Goal: Task Accomplishment & Management: Manage account settings

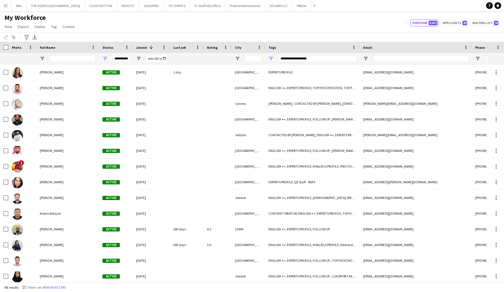
click at [9, 7] on button "Menu" at bounding box center [5, 5] width 11 height 11
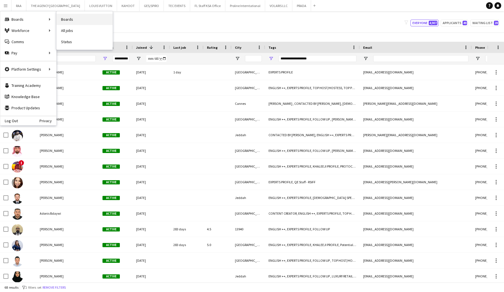
click at [65, 20] on link "Boards" at bounding box center [85, 19] width 56 height 11
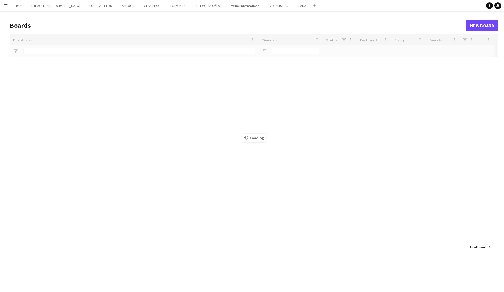
type input "***"
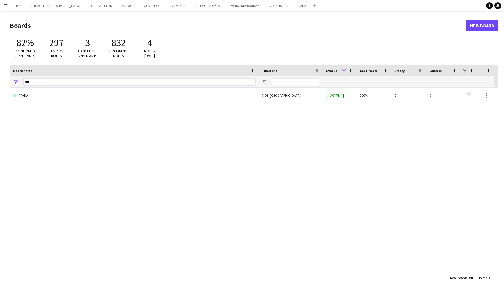
drag, startPoint x: 24, startPoint y: 83, endPoint x: 20, endPoint y: 82, distance: 3.9
click at [20, 82] on div "***" at bounding box center [134, 81] width 249 height 11
drag, startPoint x: 8, startPoint y: 4, endPoint x: 12, endPoint y: 7, distance: 4.9
click at [8, 4] on app-icon "Menu" at bounding box center [5, 5] width 4 height 4
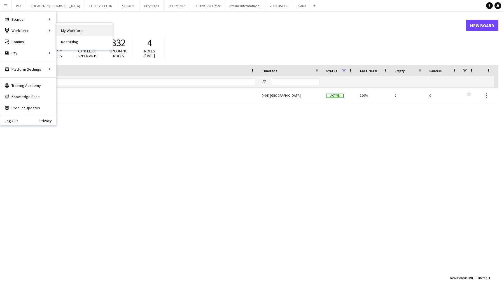
click at [67, 32] on link "My Workforce" at bounding box center [85, 30] width 56 height 11
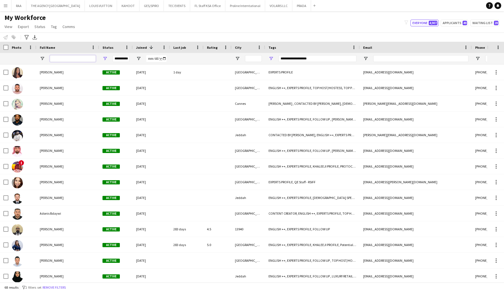
click at [64, 59] on input "Full Name Filter Input" at bounding box center [73, 58] width 46 height 7
click at [270, 59] on span "Open Filter Menu" at bounding box center [271, 58] width 5 height 5
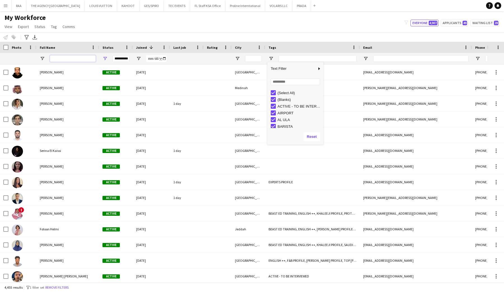
click at [61, 60] on input "Full Name Filter Input" at bounding box center [73, 58] width 46 height 7
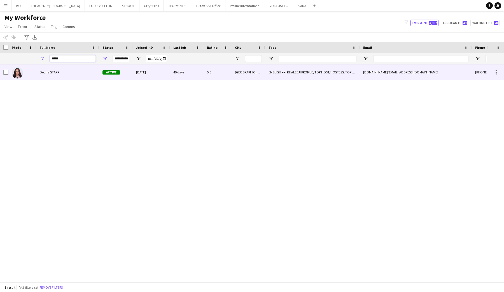
type input "*****"
drag, startPoint x: 59, startPoint y: 77, endPoint x: 69, endPoint y: 75, distance: 10.0
click at [59, 77] on div "Douna STAFF" at bounding box center [67, 71] width 63 height 15
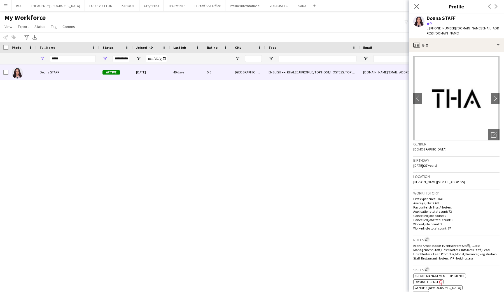
click at [462, 52] on app-crew-profile-bio "chevron-left chevron-right Open photos pop-in Gender Female Birthday 26-10-1997…" at bounding box center [456, 172] width 95 height 240
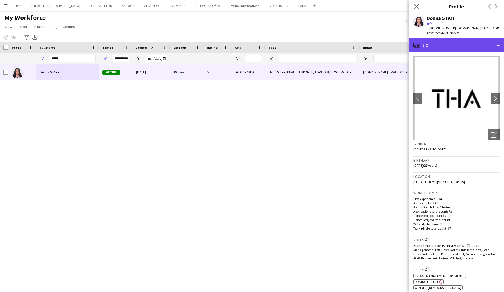
click at [466, 44] on div "profile Bio" at bounding box center [456, 44] width 95 height 13
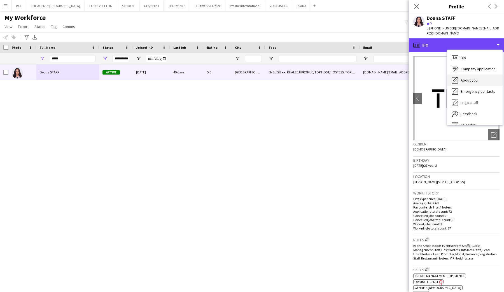
scroll to position [8, 0]
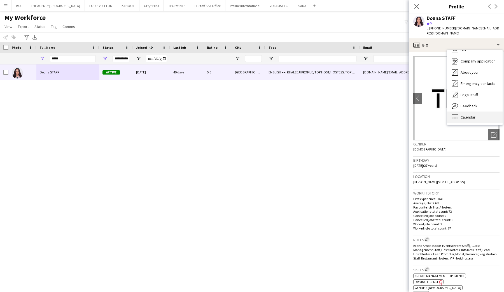
click at [472, 115] on span "Calendar" at bounding box center [468, 117] width 15 height 5
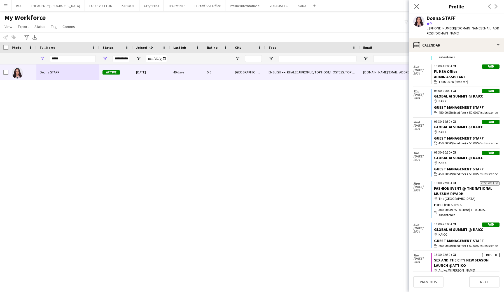
scroll to position [752, 0]
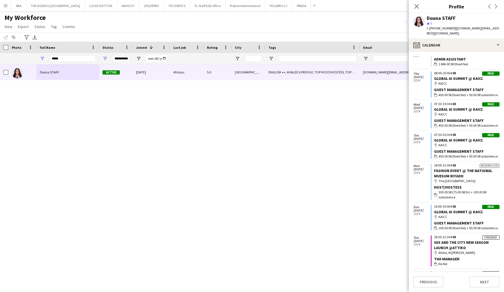
click at [463, 133] on div "07:30-20:30 +03" at bounding box center [467, 134] width 66 height 3
click at [461, 138] on link "GLOBAL AI SUMMIT @ KAICC" at bounding box center [458, 140] width 49 height 5
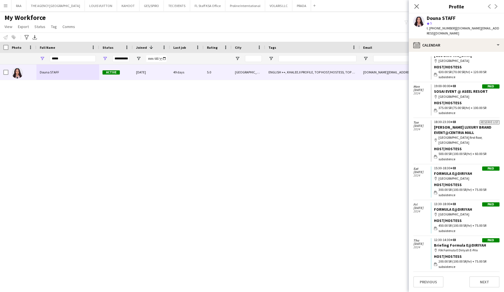
scroll to position [1615, 0]
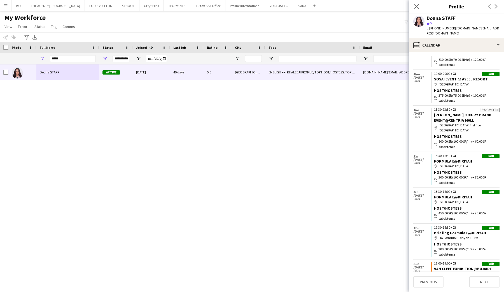
drag, startPoint x: 469, startPoint y: 193, endPoint x: 438, endPoint y: 194, distance: 31.1
click at [437, 282] on div "wallet 560.00 SR (80.00 SR/hr)" at bounding box center [467, 284] width 66 height 5
click at [478, 282] on div "wallet 560.00 SR (80.00 SR/hr)" at bounding box center [467, 284] width 66 height 5
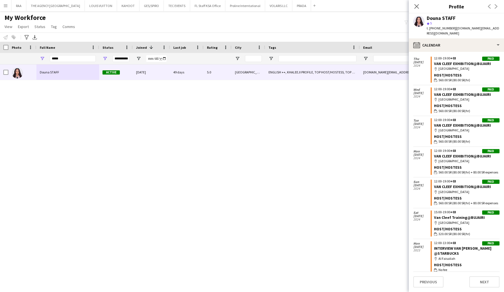
scroll to position [1913, 0]
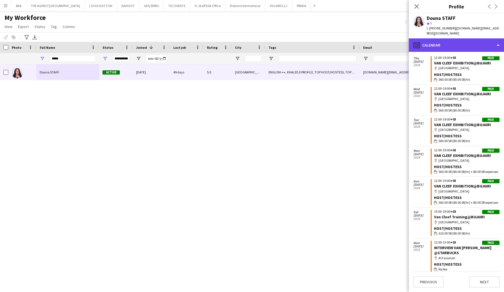
click at [458, 41] on div "calendar-full Calendar" at bounding box center [456, 44] width 95 height 13
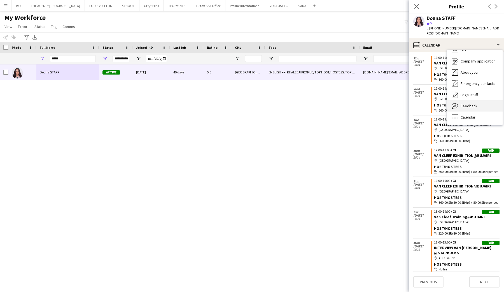
click at [481, 105] on div "Feedback Feedback" at bounding box center [474, 105] width 55 height 11
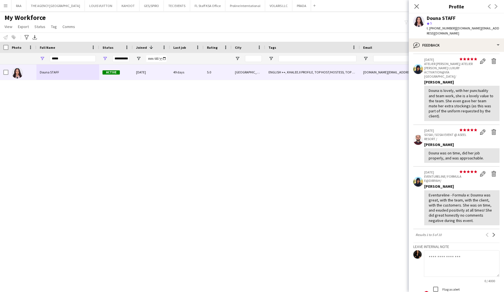
scroll to position [163, 0]
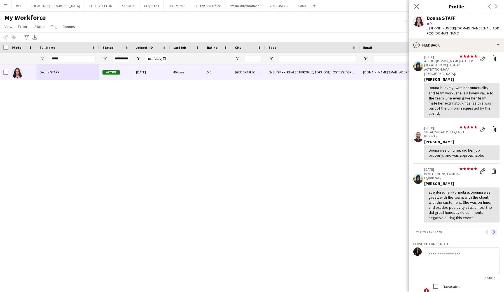
click at [494, 230] on app-icon "Next" at bounding box center [494, 232] width 4 height 4
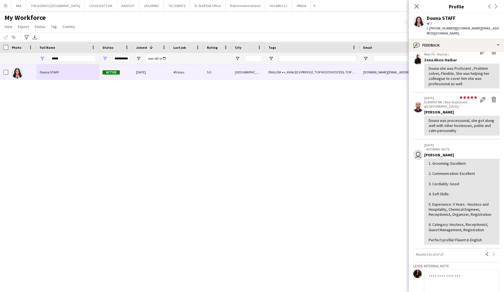
scroll to position [136, 0]
click at [485, 251] on app-icon "Previous" at bounding box center [487, 253] width 4 height 4
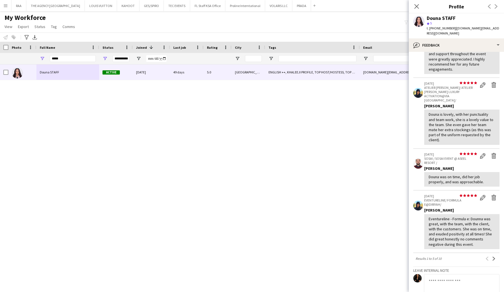
scroll to position [137, 0]
click at [494, 256] on app-icon "Next" at bounding box center [494, 258] width 4 height 4
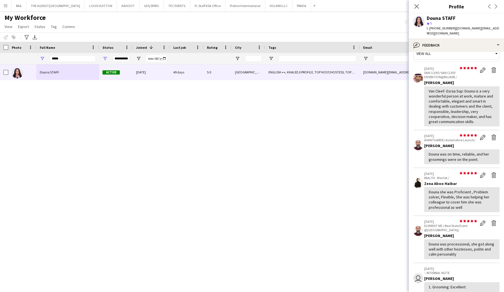
scroll to position [0, 0]
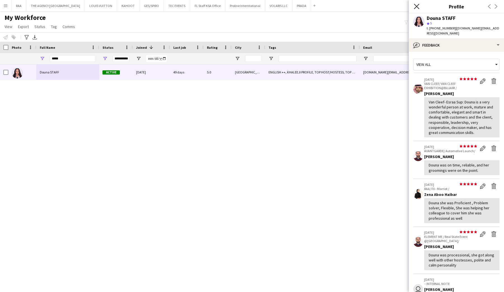
click at [417, 8] on icon "Close pop-in" at bounding box center [416, 6] width 5 height 5
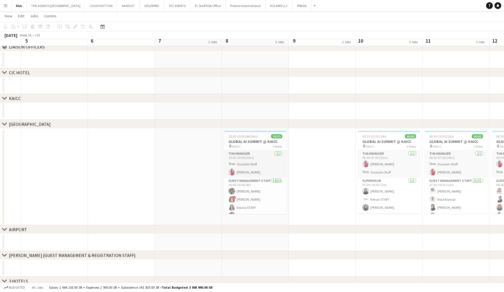
scroll to position [39, 0]
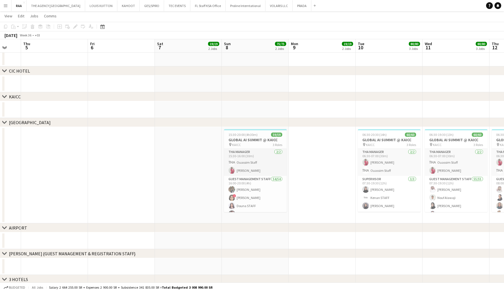
click at [6, 123] on icon "chevron-right" at bounding box center [4, 122] width 4 height 4
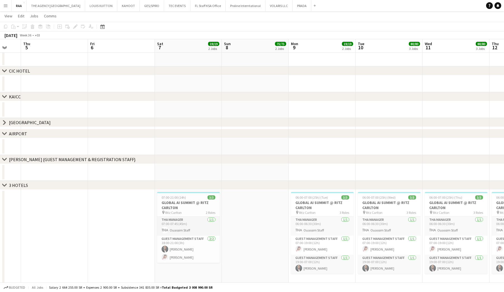
click at [4, 96] on icon "chevron-right" at bounding box center [4, 96] width 4 height 4
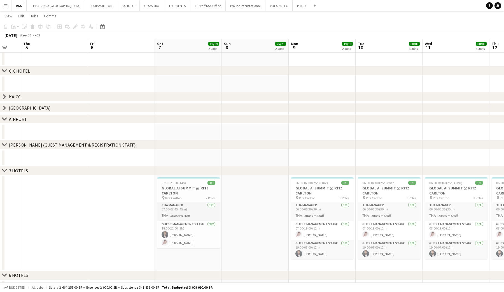
click at [4, 71] on icon at bounding box center [4, 70] width 4 height 2
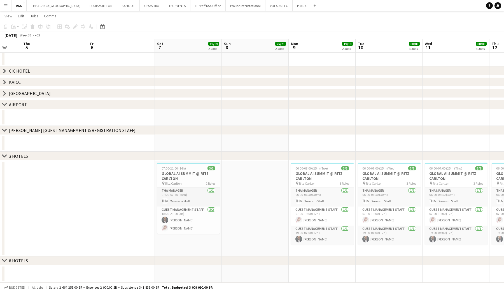
click at [6, 105] on icon "chevron-right" at bounding box center [4, 104] width 4 height 4
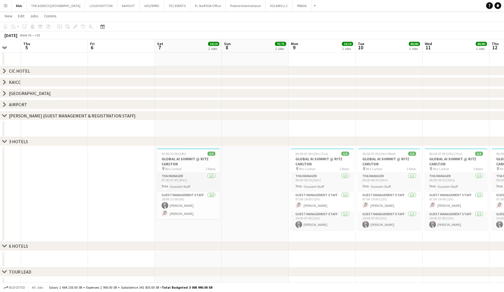
click at [6, 117] on icon "chevron-right" at bounding box center [4, 115] width 4 height 4
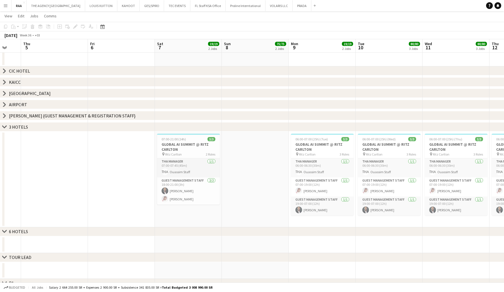
click at [5, 7] on app-icon "Menu" at bounding box center [5, 5] width 4 height 4
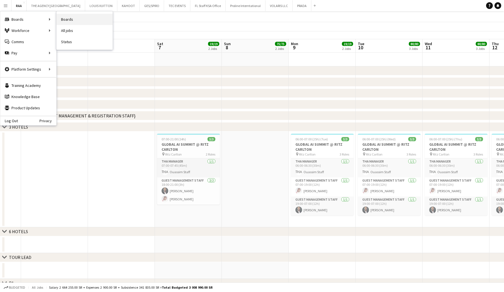
click at [75, 21] on link "Boards" at bounding box center [85, 19] width 56 height 11
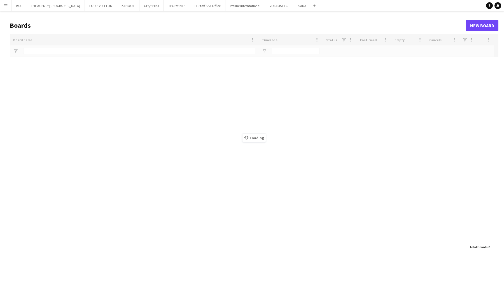
type input "***"
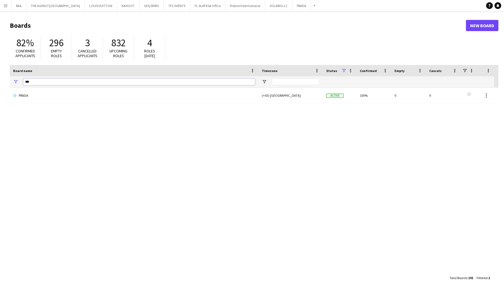
drag, startPoint x: 37, startPoint y: 83, endPoint x: 16, endPoint y: 82, distance: 21.0
click at [16, 82] on div "***" at bounding box center [134, 81] width 249 height 11
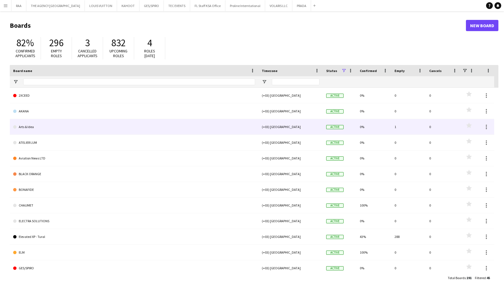
click at [42, 126] on link "Arts & Idea" at bounding box center [134, 127] width 242 height 16
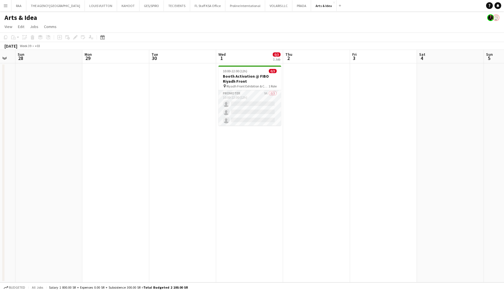
scroll to position [0, 187]
click at [235, 94] on app-card-role "Promoter 9A 0/3 10:00-22:00 (12h) single-neutral-actions single-neutral-actions…" at bounding box center [248, 107] width 63 height 35
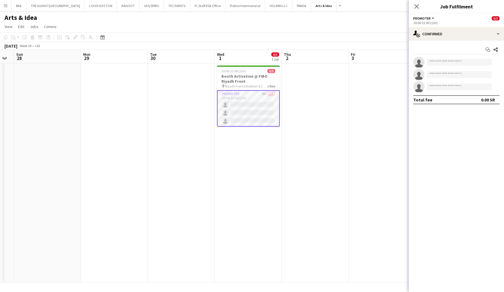
click at [460, 41] on div "Start chat Share single-neutral-actions single-neutral-actions single-neutral-a…" at bounding box center [456, 75] width 95 height 68
click at [459, 37] on div "single-neutral-actions-check-2 Confirmed" at bounding box center [456, 33] width 95 height 13
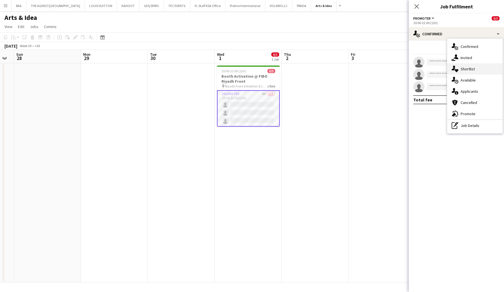
click at [468, 69] on span "Shortlist" at bounding box center [468, 68] width 14 height 5
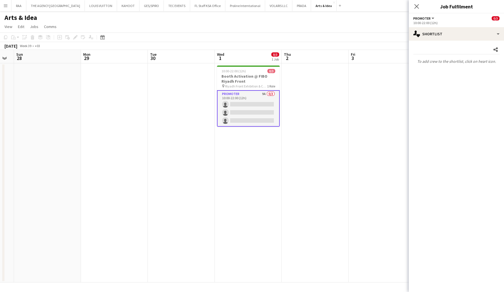
click at [419, 4] on icon "Close pop-in" at bounding box center [417, 6] width 4 height 4
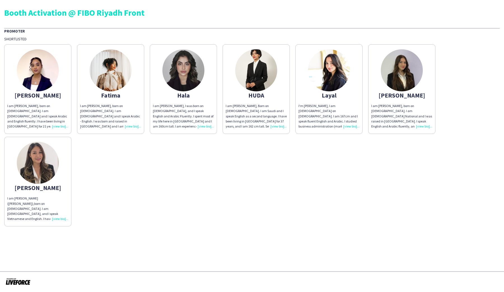
click at [49, 80] on img at bounding box center [38, 70] width 42 height 42
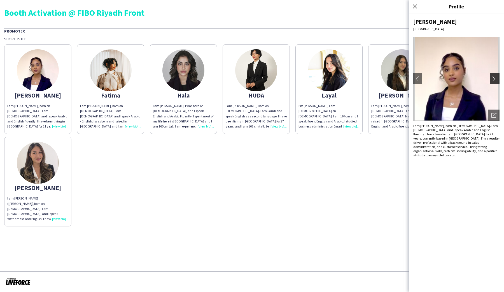
click at [496, 78] on app-icon "chevron-right" at bounding box center [496, 78] width 8 height 5
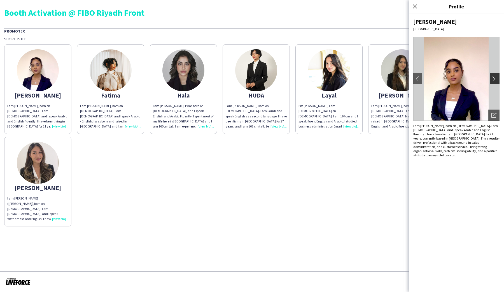
click at [496, 82] on button "chevron-right" at bounding box center [495, 78] width 11 height 11
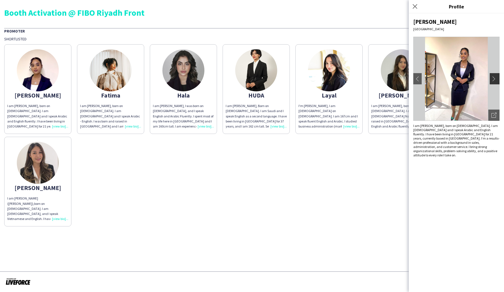
click at [496, 82] on button "chevron-right" at bounding box center [495, 78] width 11 height 11
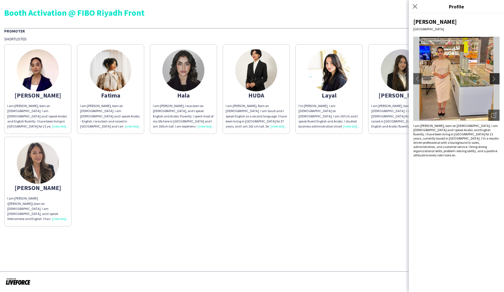
click at [496, 82] on button "chevron-right" at bounding box center [495, 78] width 11 height 11
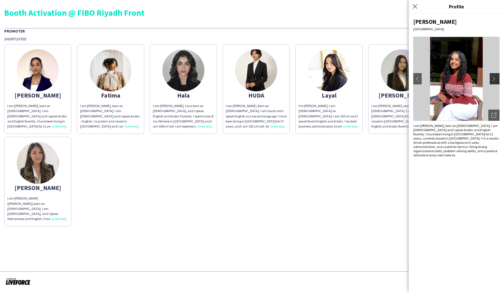
click at [496, 82] on button "chevron-right" at bounding box center [495, 78] width 11 height 11
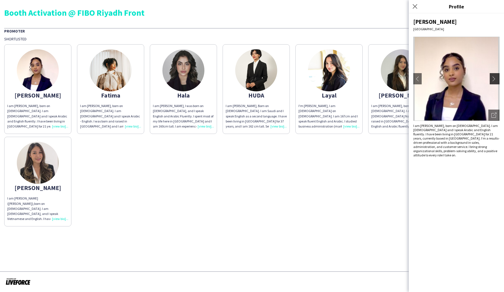
click at [496, 82] on button "chevron-right" at bounding box center [495, 78] width 11 height 11
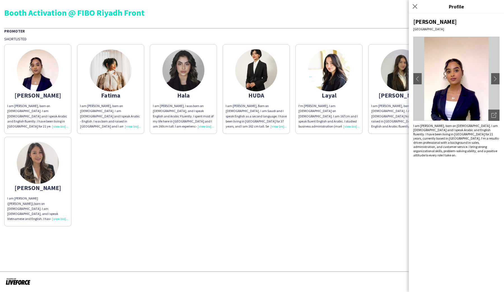
drag, startPoint x: 313, startPoint y: 178, endPoint x: 327, endPoint y: 146, distance: 34.9
click at [313, 178] on div "Ann I am Ann Haydar Abdien, born on 14th of December, 2000. I am Sudanese and I…" at bounding box center [252, 133] width 496 height 185
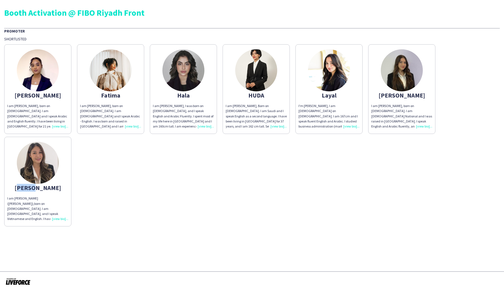
drag, startPoint x: 24, startPoint y: 189, endPoint x: 46, endPoint y: 189, distance: 21.9
click at [45, 189] on div "Quyen" at bounding box center [37, 187] width 61 height 5
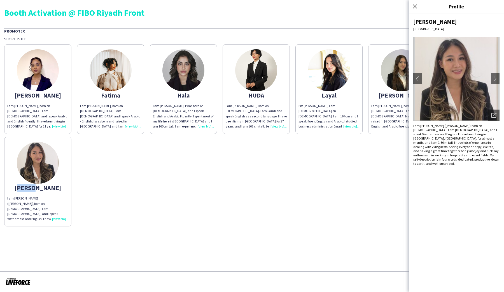
copy div "Quyen"
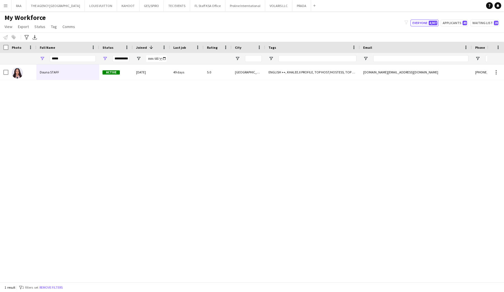
click at [100, 81] on div "Douna STAFF Active 07-04-2023 49 days 5.0 Riyadh ENGLISH ++, KHALEEJI PROFILE, …" at bounding box center [243, 173] width 487 height 218
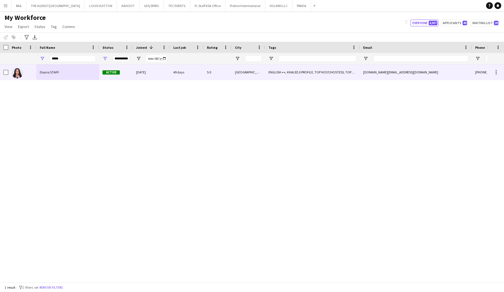
click at [101, 78] on div "Active" at bounding box center [116, 71] width 34 height 15
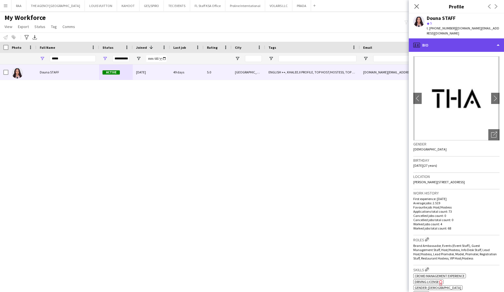
click at [447, 40] on div "profile Bio" at bounding box center [456, 44] width 95 height 13
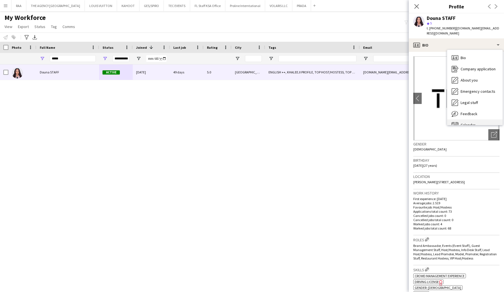
click at [471, 122] on span "Calendar" at bounding box center [468, 124] width 15 height 5
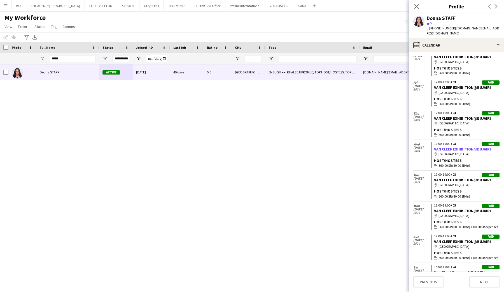
scroll to position [1086, 0]
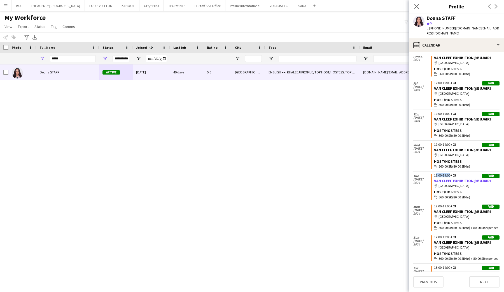
drag, startPoint x: 434, startPoint y: 140, endPoint x: 445, endPoint y: 144, distance: 11.1
click at [449, 174] on div "12:00-19:00 +03" at bounding box center [467, 175] width 66 height 3
click at [415, 8] on icon at bounding box center [417, 6] width 4 height 4
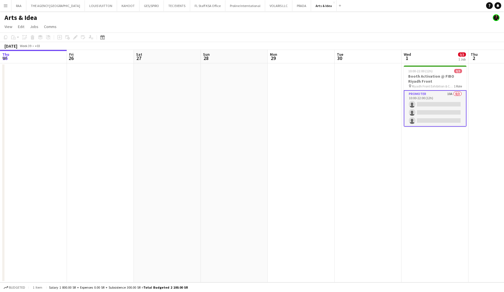
scroll to position [0, 187]
